Goal: Task Accomplishment & Management: Manage account settings

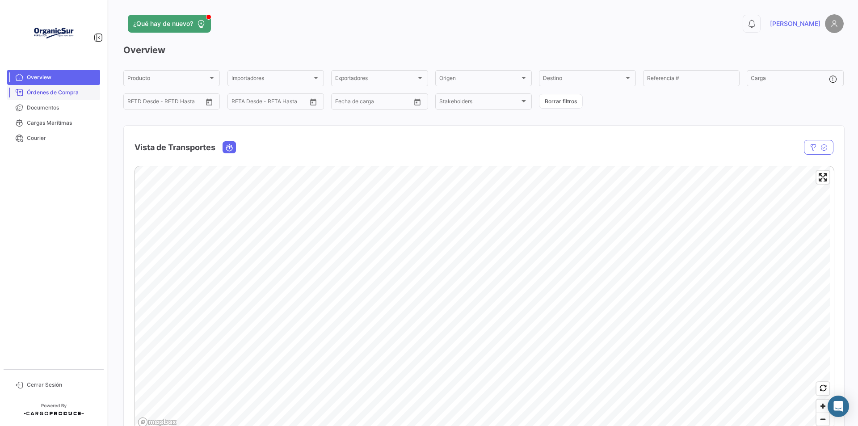
click at [67, 93] on span "Órdenes de Compra" at bounding box center [62, 92] width 70 height 8
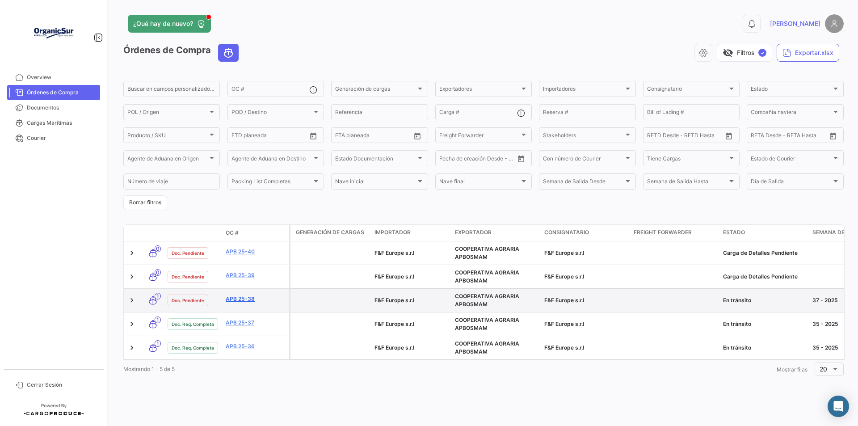
click at [243, 302] on link "APB 25-38" at bounding box center [256, 299] width 60 height 8
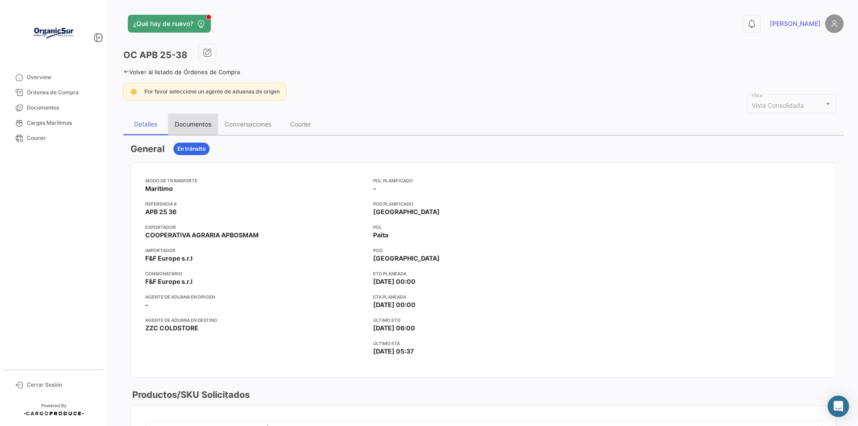
click at [214, 123] on div "Documentos" at bounding box center [193, 123] width 50 height 21
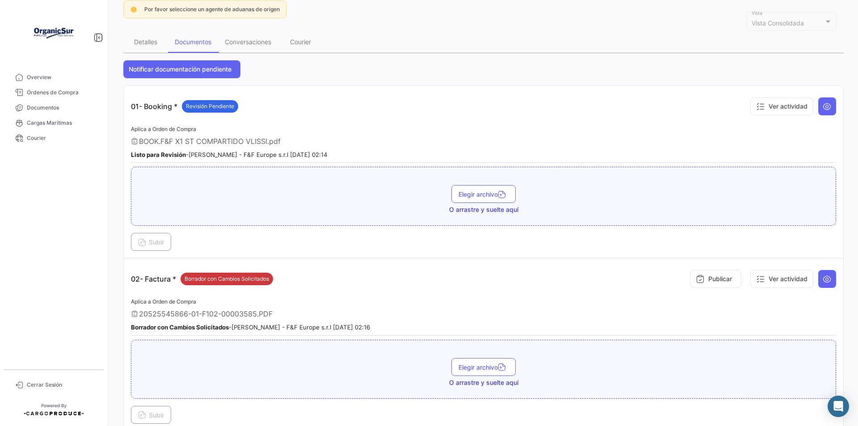
scroll to position [179, 0]
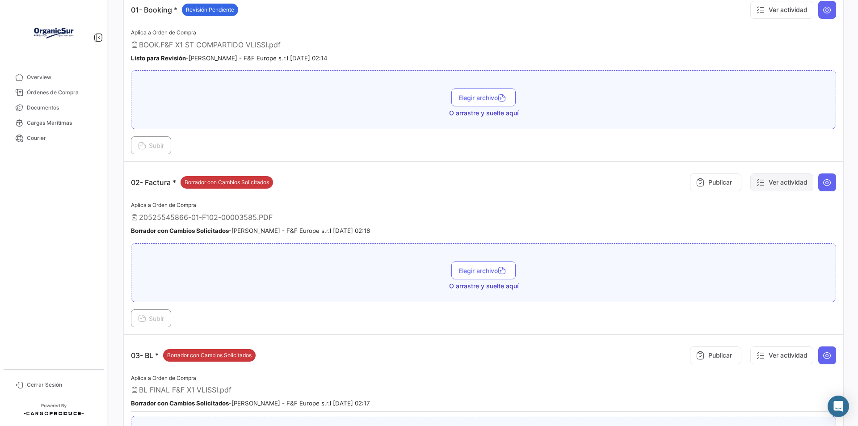
click at [779, 180] on button "Ver actividad" at bounding box center [781, 182] width 63 height 18
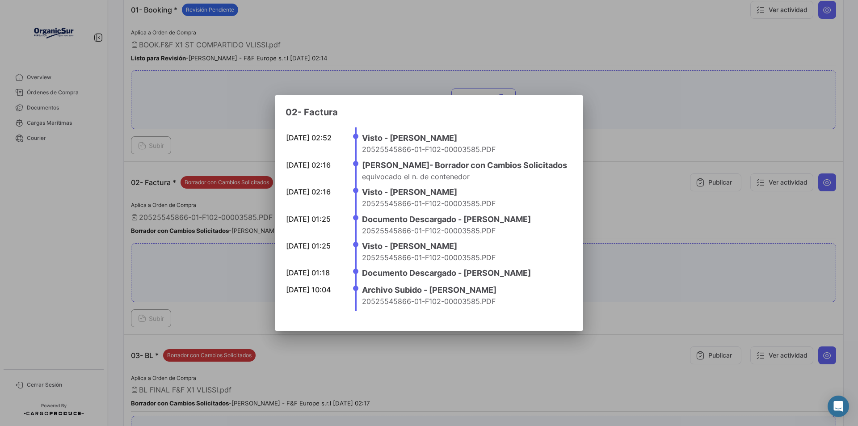
click at [741, 241] on div at bounding box center [429, 213] width 858 height 426
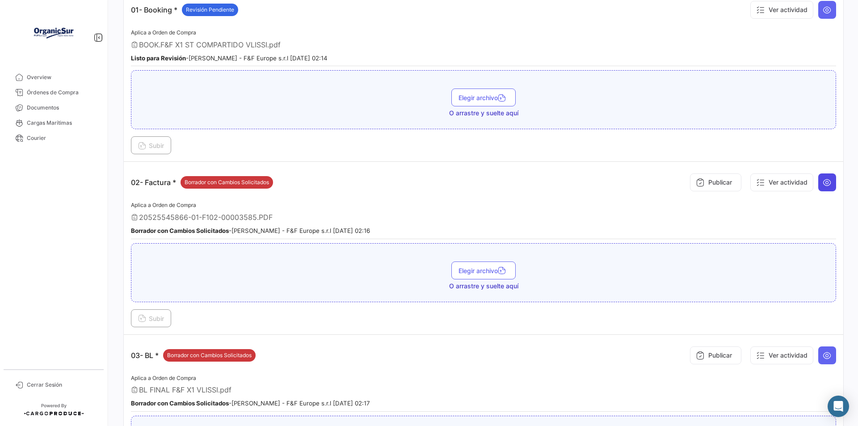
click at [824, 181] on icon at bounding box center [826, 182] width 9 height 9
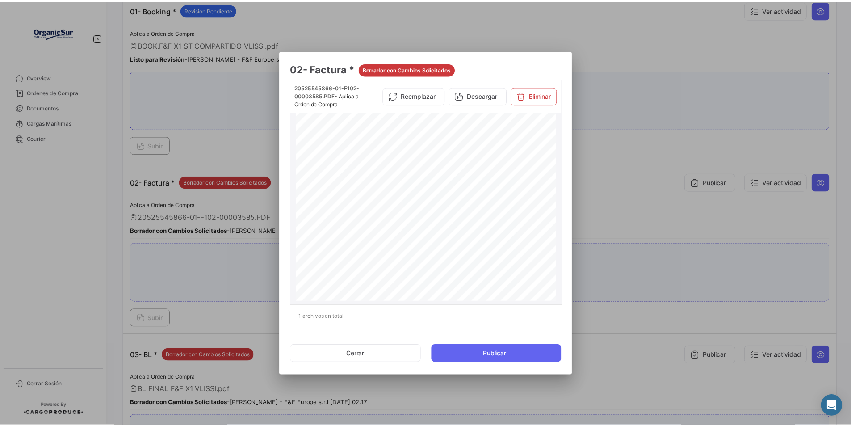
scroll to position [45, 0]
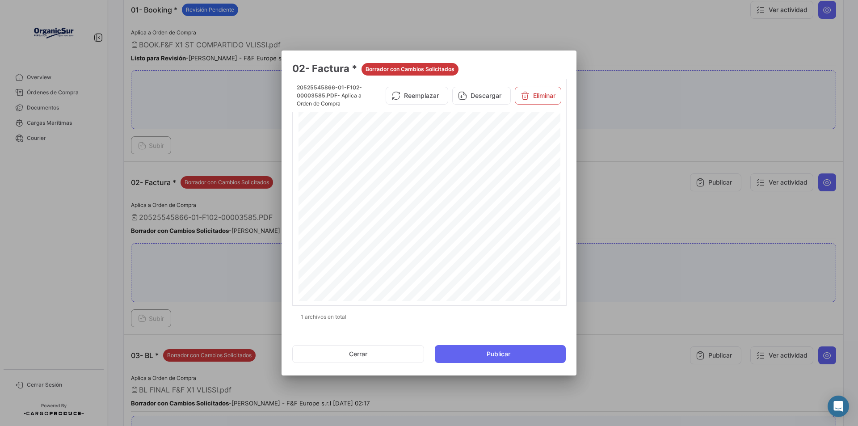
click at [649, 248] on div at bounding box center [429, 213] width 858 height 426
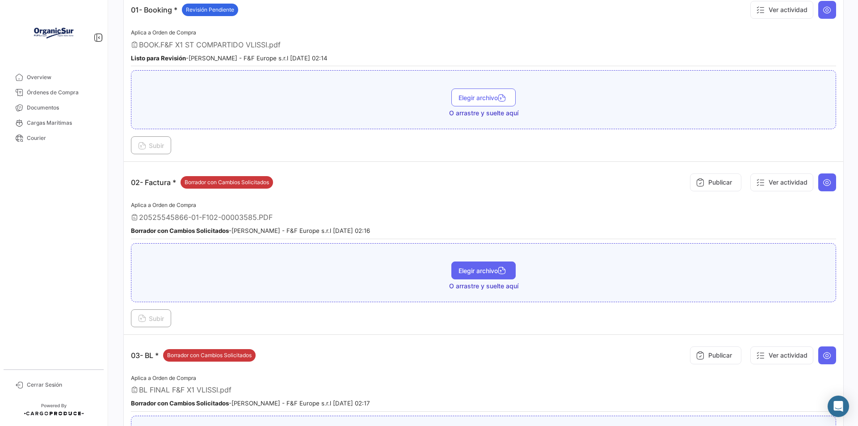
click at [490, 269] on span "Elegir archivo" at bounding box center [483, 271] width 50 height 8
click at [151, 317] on span "Subir" at bounding box center [151, 319] width 26 height 8
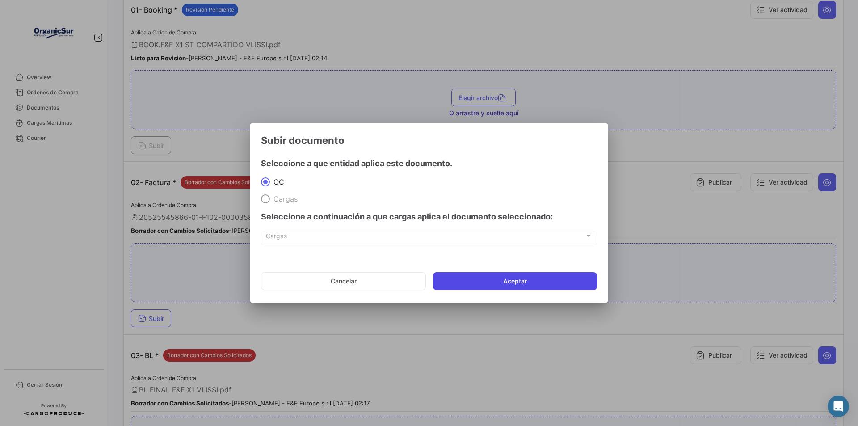
click at [525, 281] on button "Aceptar" at bounding box center [515, 281] width 164 height 18
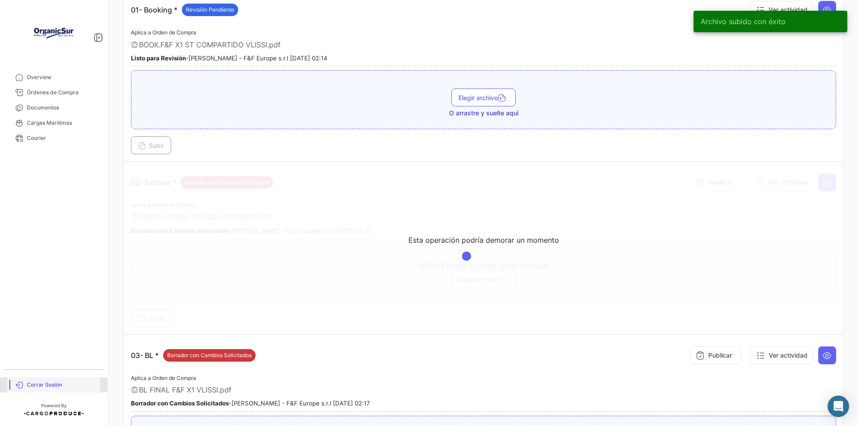
click at [37, 389] on link "Cerrar Sesión" at bounding box center [53, 384] width 93 height 15
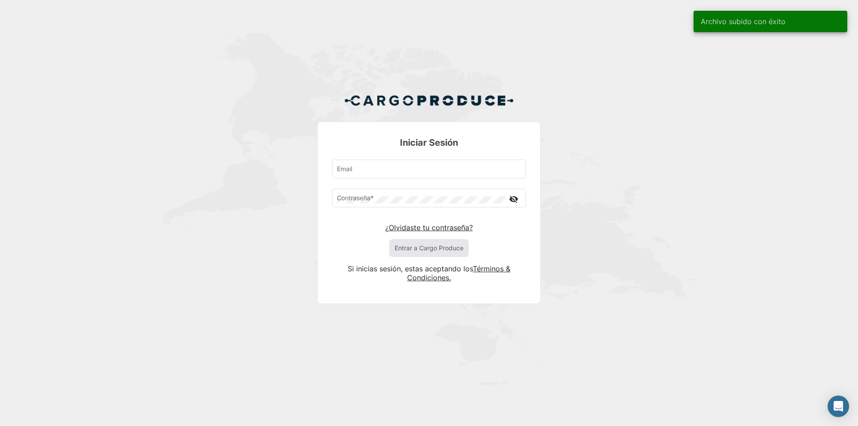
click at [37, 389] on div "Iniciar Sesión Email Contraseña * visibility_off ¿Olvidaste tu contraseña? Entr…" at bounding box center [429, 202] width 858 height 404
click at [417, 162] on div "Email" at bounding box center [429, 168] width 185 height 21
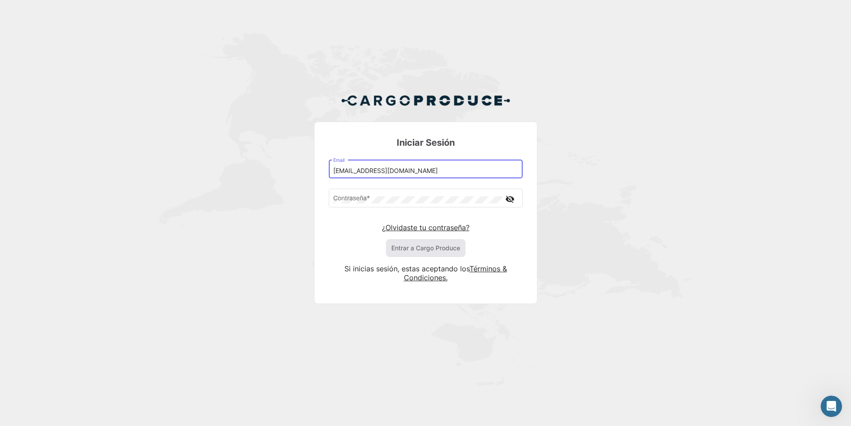
type input "[EMAIL_ADDRESS][DOMAIN_NAME]"
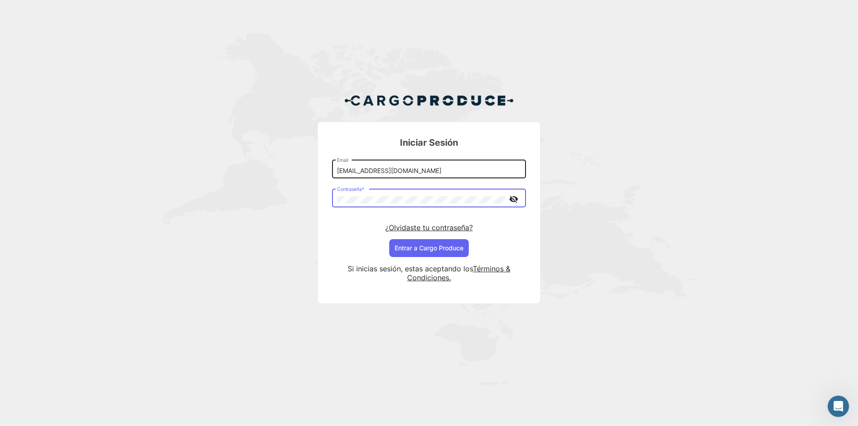
click at [389, 239] on button "Entrar a Cargo Produce" at bounding box center [429, 248] width 80 height 18
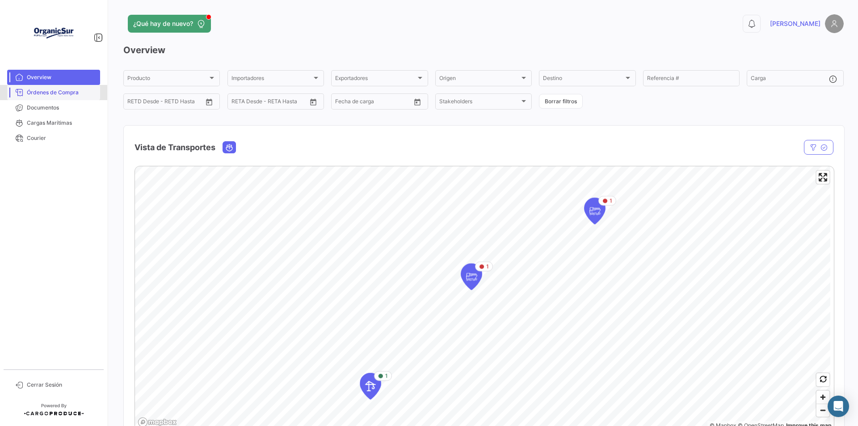
click at [77, 93] on span "Órdenes de Compra" at bounding box center [62, 92] width 70 height 8
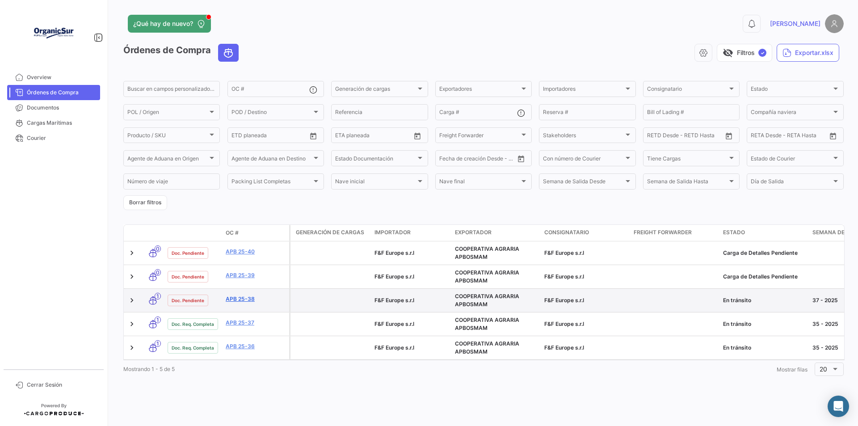
click at [229, 298] on link "APB 25-38" at bounding box center [256, 299] width 60 height 8
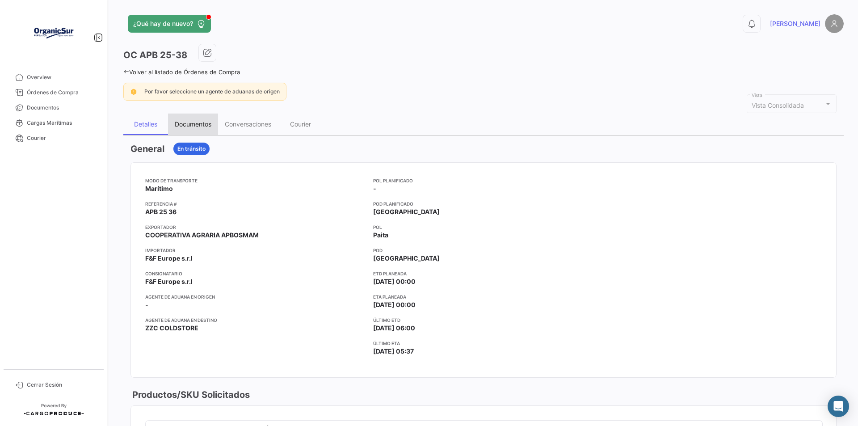
click at [197, 125] on div "Documentos" at bounding box center [193, 124] width 37 height 8
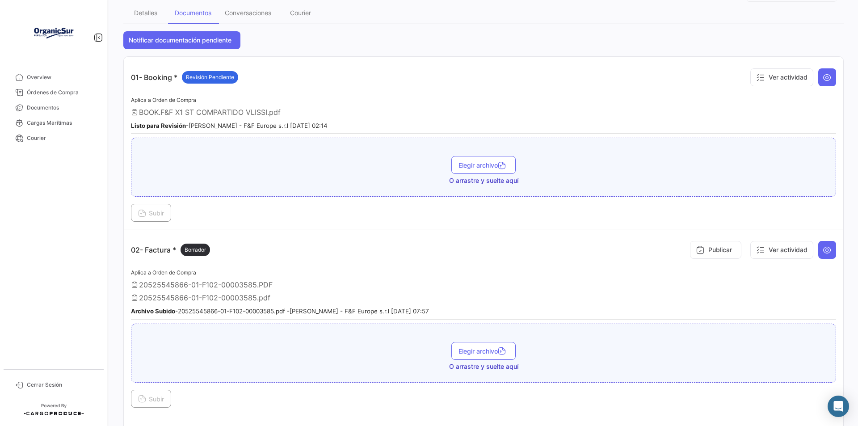
scroll to position [134, 0]
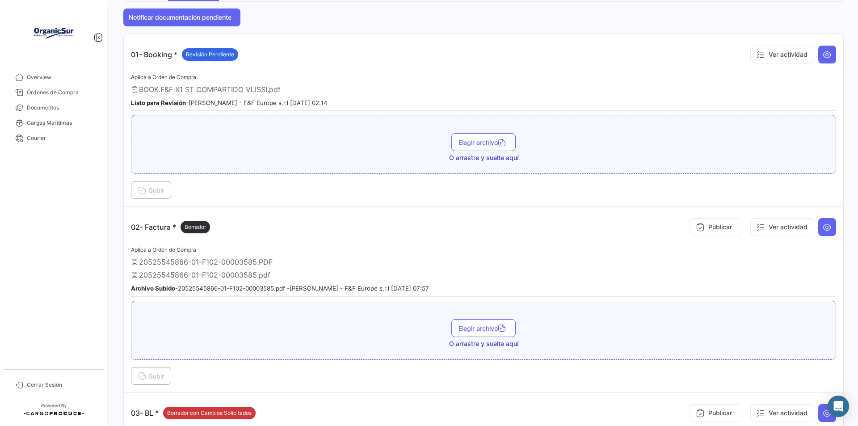
click at [811, 231] on div "Publicar Ver actividad" at bounding box center [761, 227] width 150 height 27
click at [822, 226] on icon at bounding box center [826, 226] width 9 height 9
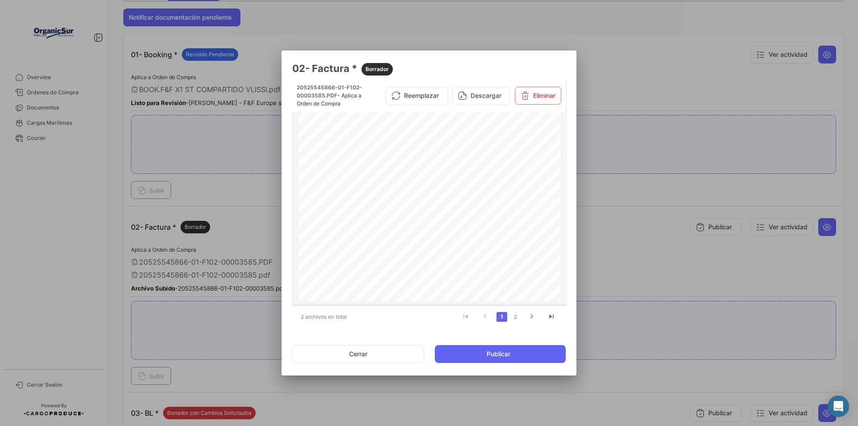
scroll to position [89, 0]
click at [530, 314] on icon "go to next page" at bounding box center [532, 317] width 12 height 11
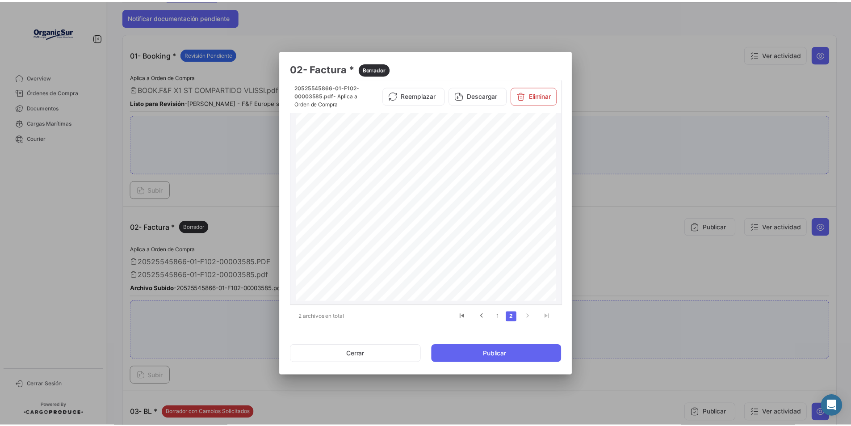
scroll to position [134, 0]
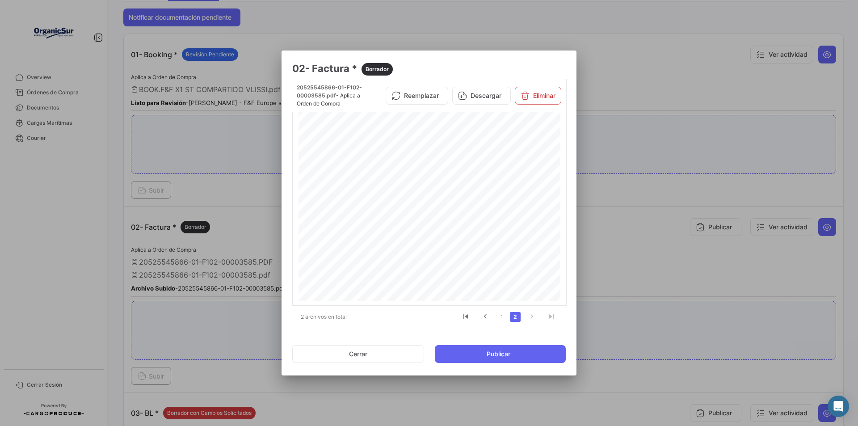
click at [631, 254] on div at bounding box center [429, 213] width 858 height 426
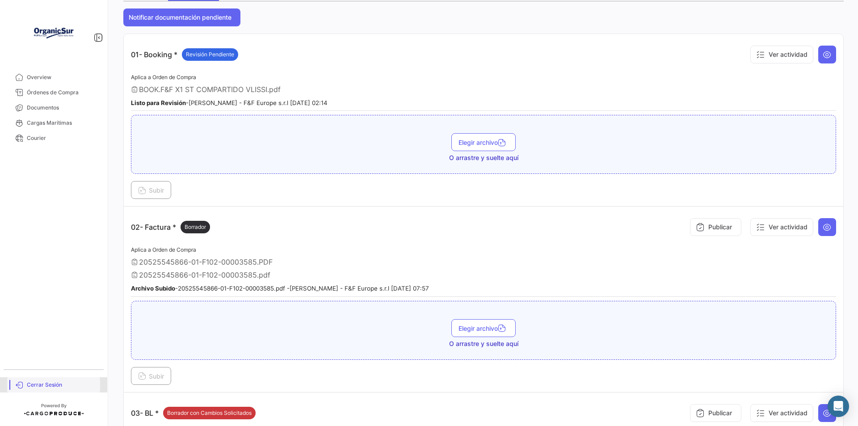
click at [58, 389] on link "Cerrar Sesión" at bounding box center [53, 384] width 93 height 15
